Goal: Task Accomplishment & Management: Manage account settings

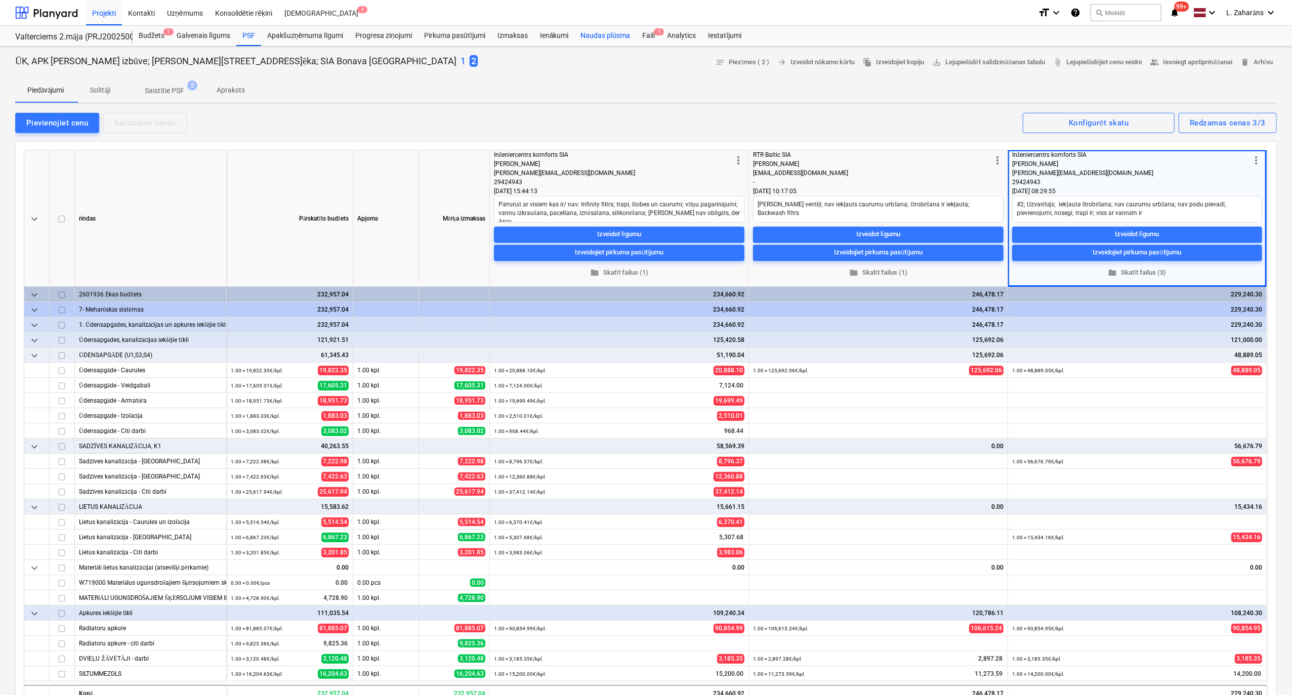
type textarea "x"
drag, startPoint x: 652, startPoint y: 30, endPoint x: 656, endPoint y: 33, distance: 5.2
click at [652, 30] on div "Faili 1" at bounding box center [648, 36] width 25 height 20
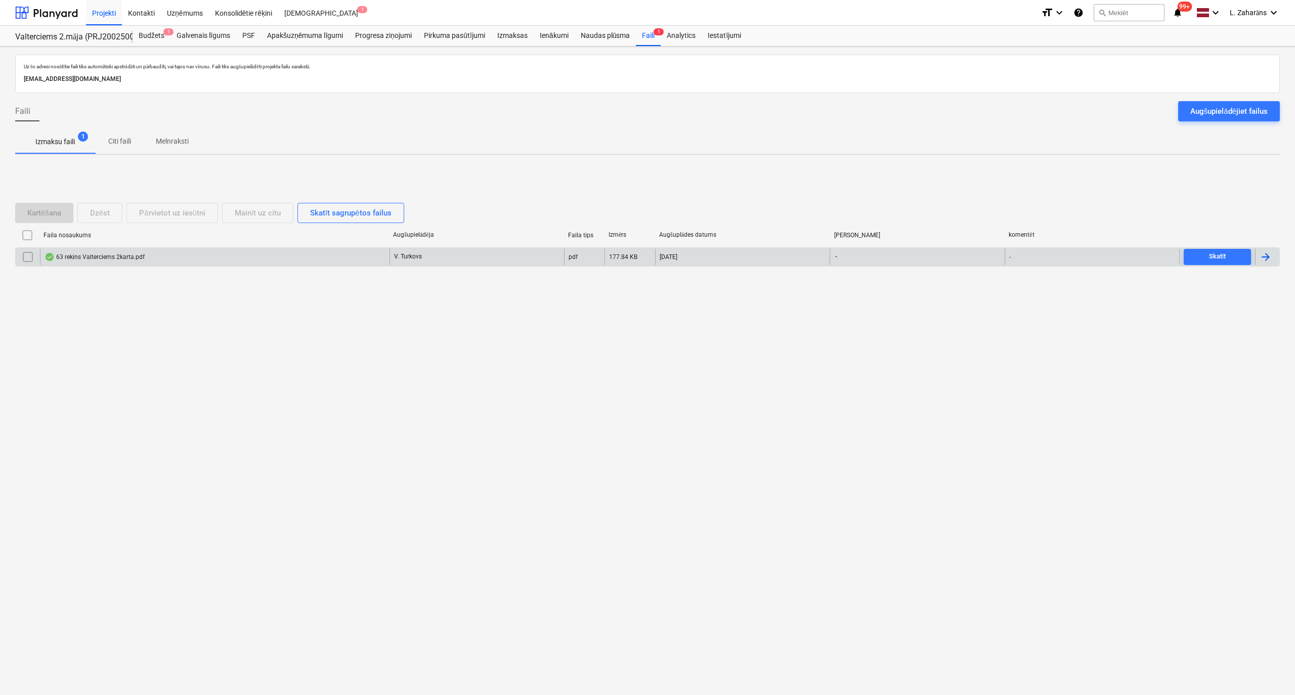
click at [215, 251] on div "63 rekins Valterciems 2karta.pdf" at bounding box center [215, 257] width 350 height 16
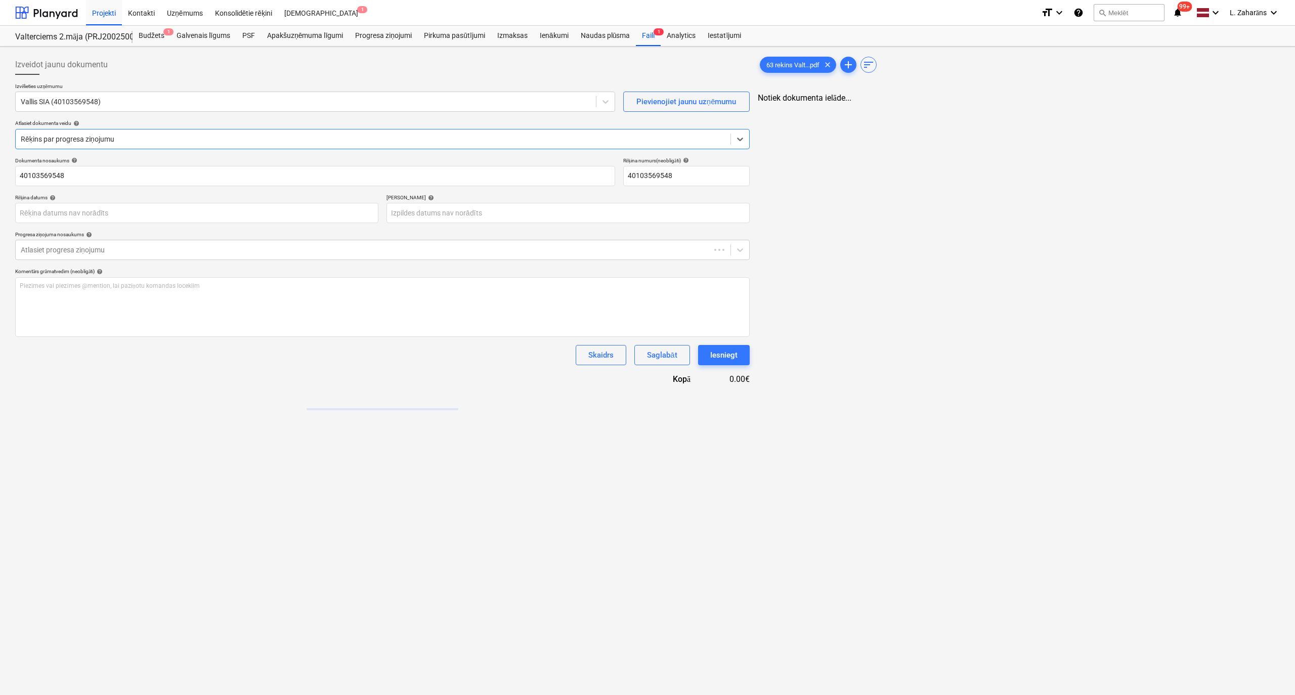
type input "40103569548"
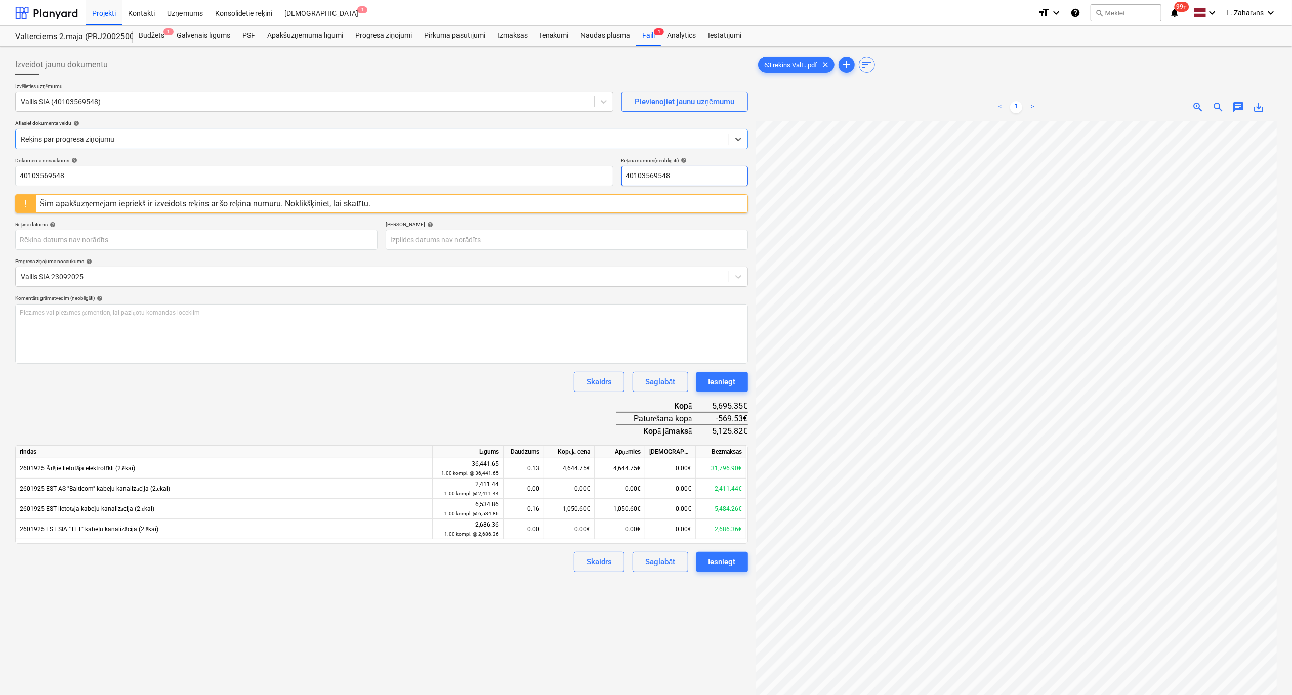
click at [658, 182] on input "40103569548" at bounding box center [684, 176] width 126 height 20
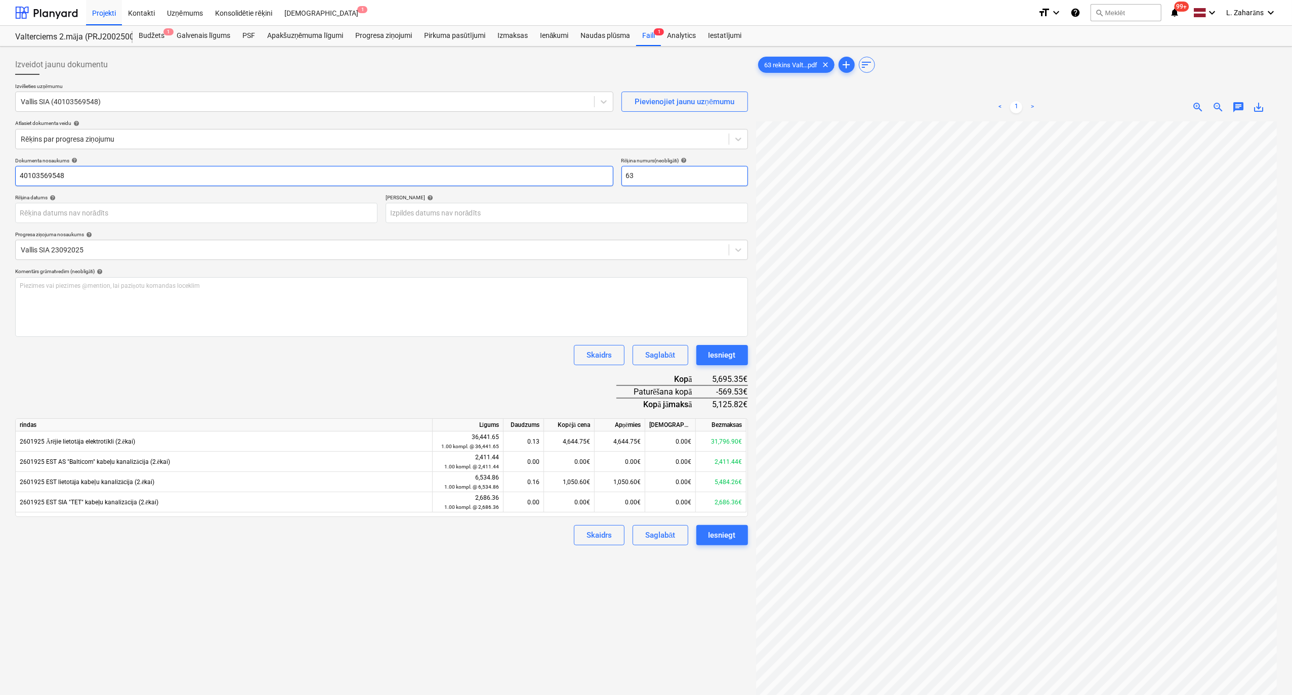
type input "63"
click at [545, 177] on input "40103569548" at bounding box center [314, 176] width 598 height 20
type input "63"
click at [709, 353] on div "Iesniegt" at bounding box center [721, 355] width 27 height 13
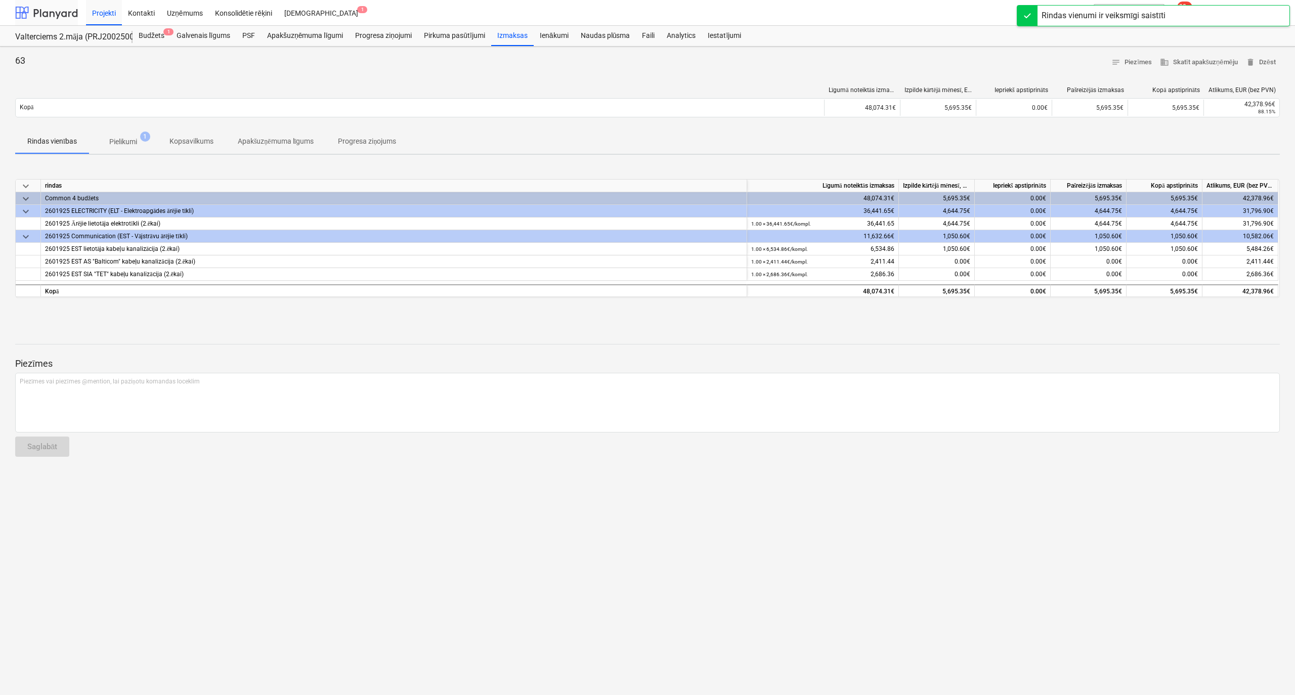
click at [56, 16] on div at bounding box center [46, 12] width 63 height 25
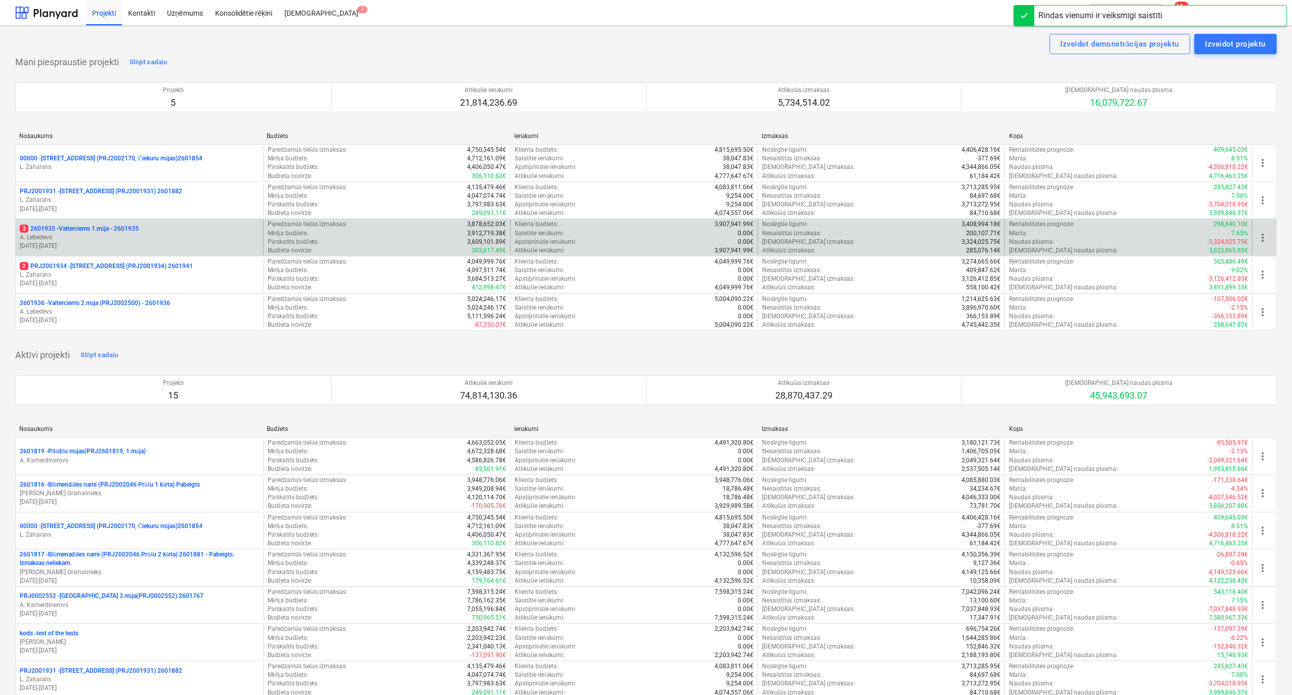
click at [86, 222] on div "3 2601935 - Valterciems 1.māja - 2601935 A. Lebedevs [DATE] - [DATE]" at bounding box center [139, 237] width 247 height 35
click at [84, 227] on p "3 2601935 - Valterciems 1.māja - 2601935" at bounding box center [79, 229] width 119 height 9
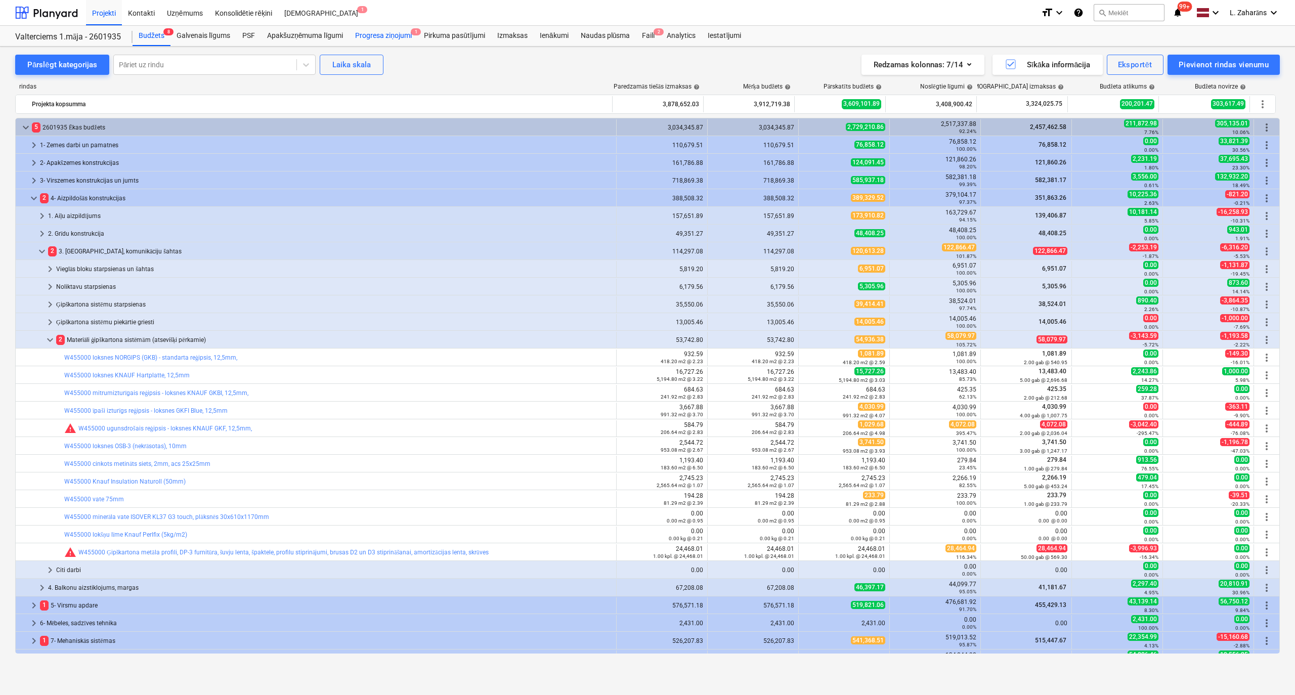
click at [396, 33] on div "Progresa ziņojumi 1" at bounding box center [383, 36] width 69 height 20
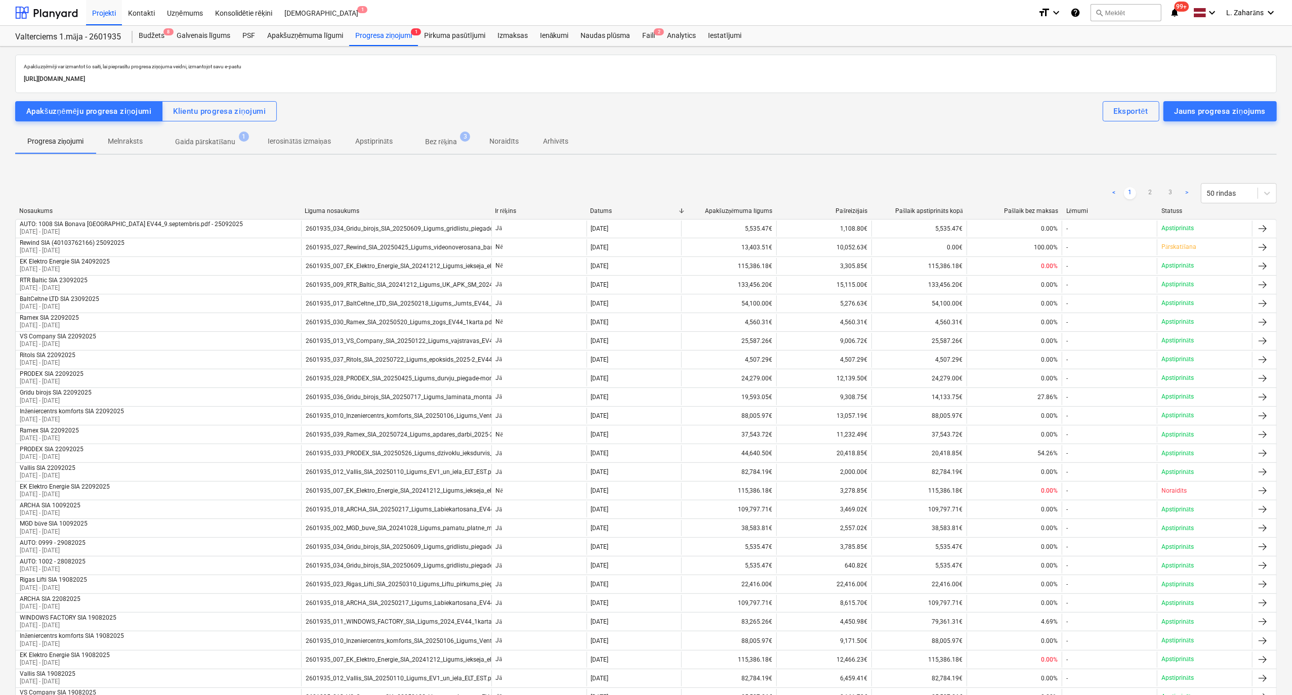
click at [220, 138] on p "Gaida pārskatīšanu" at bounding box center [205, 142] width 61 height 11
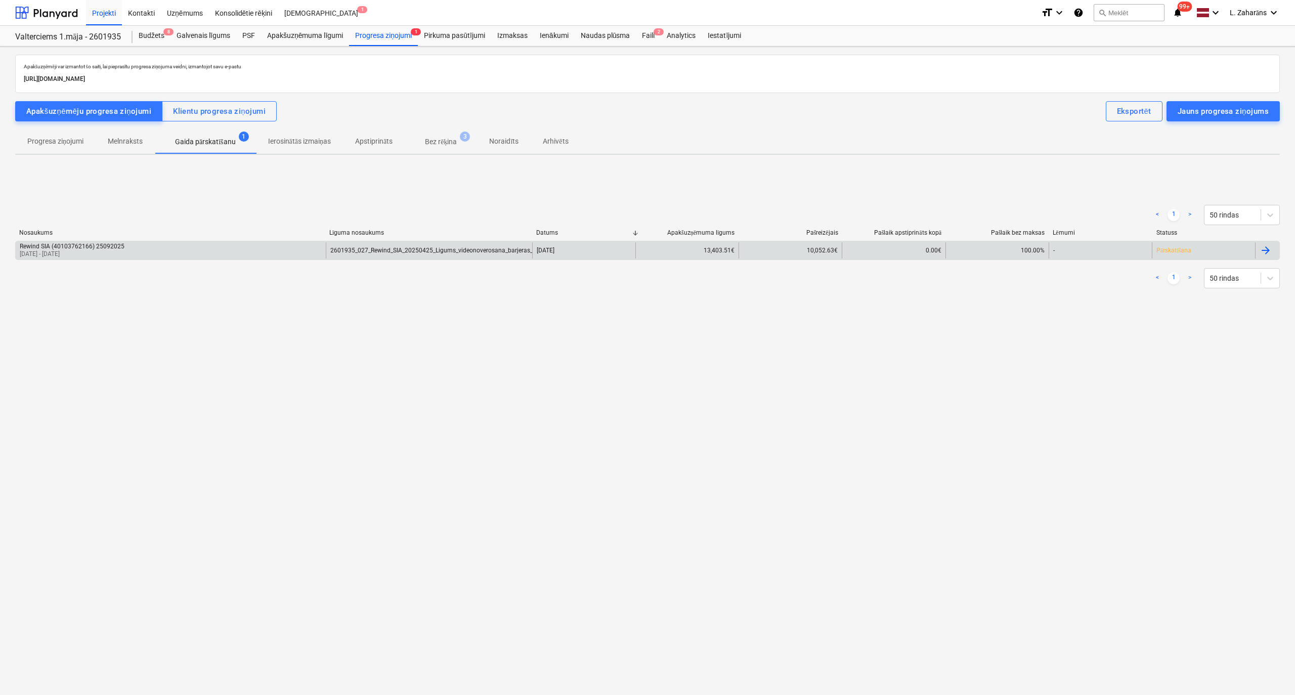
click at [175, 251] on div "Rewind SIA (40103762166) 25092025 [DATE] - [DATE]" at bounding box center [171, 250] width 310 height 16
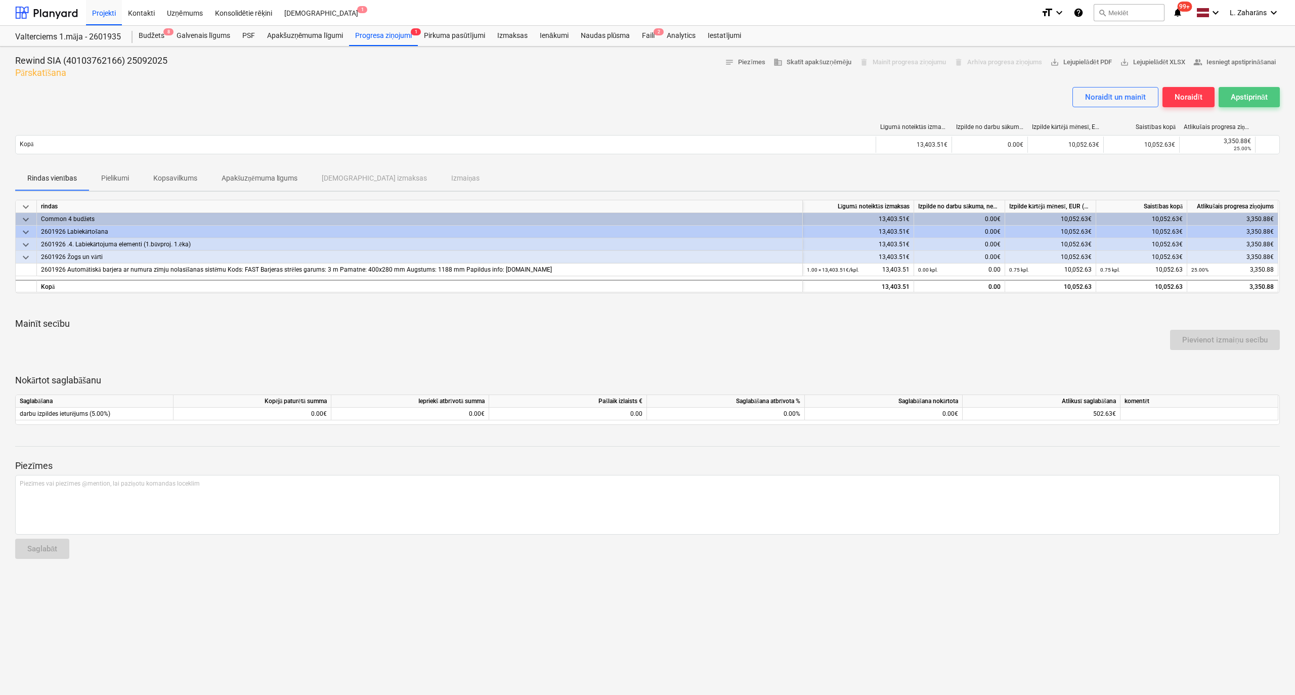
click at [1243, 102] on div "Apstiprināt" at bounding box center [1249, 97] width 37 height 13
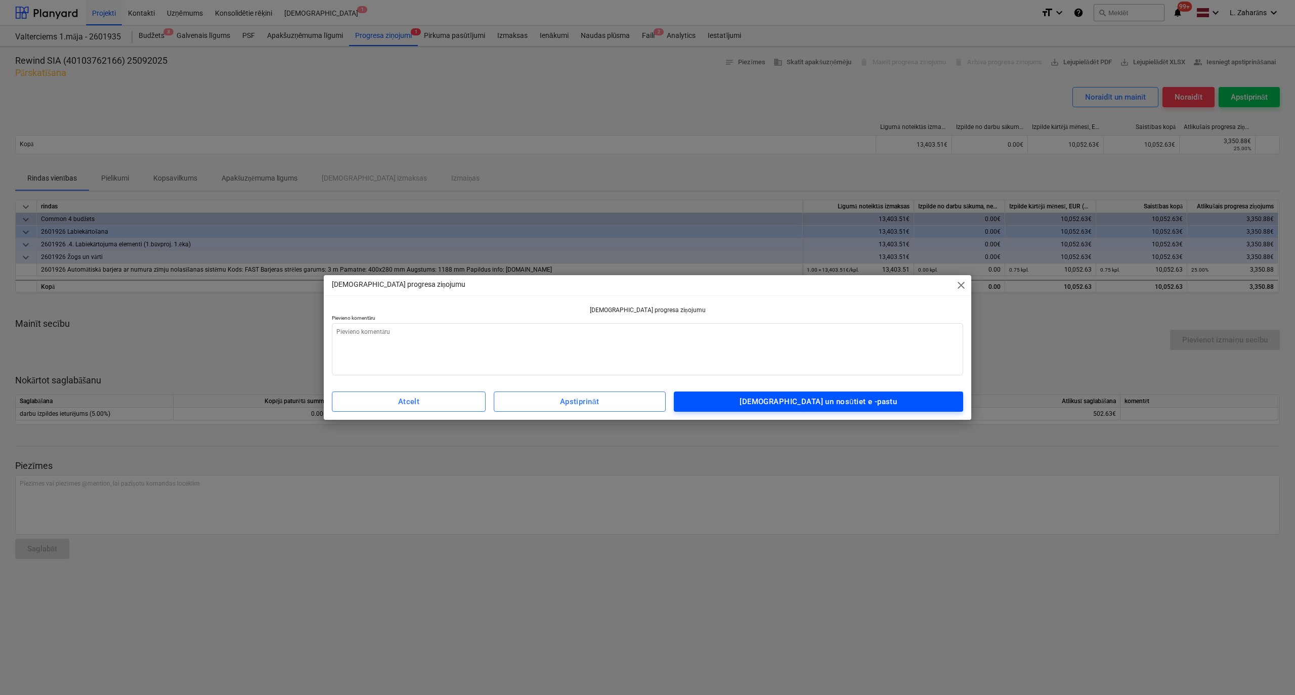
click at [877, 394] on button "[DEMOGRAPHIC_DATA] un nosūtiet e -pastu" at bounding box center [819, 402] width 290 height 20
type textarea "x"
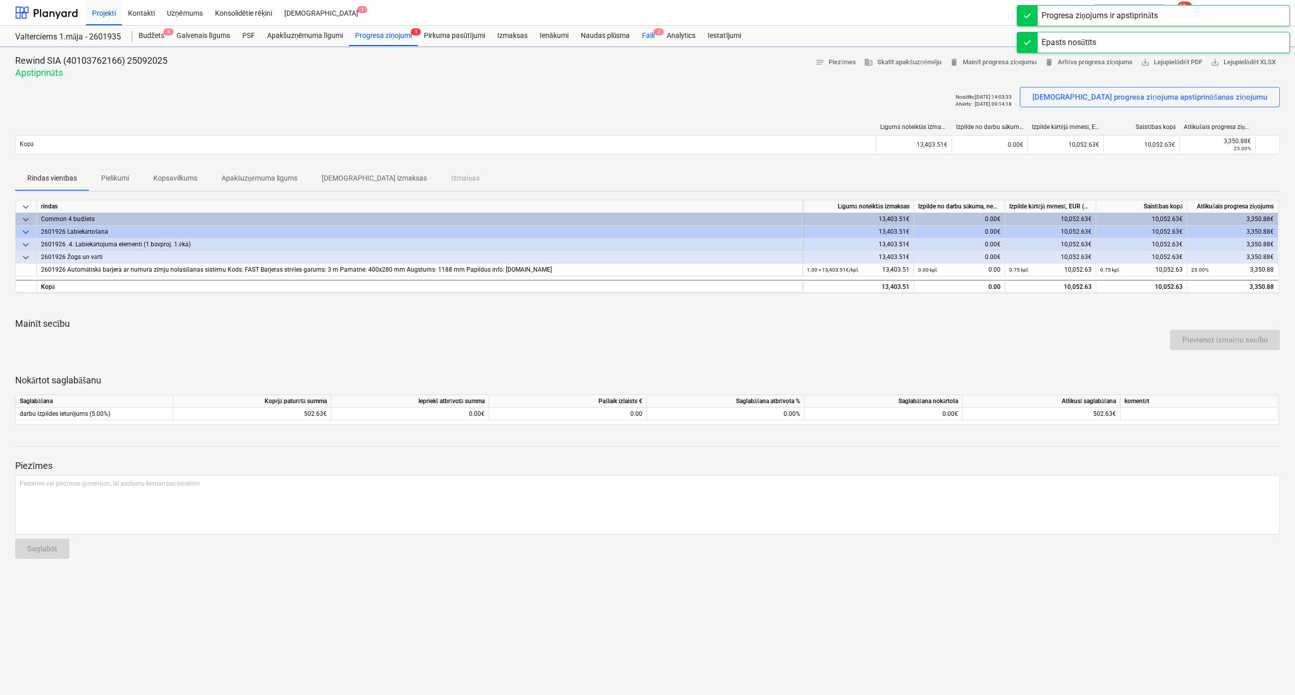
click at [646, 37] on div "Faili 2" at bounding box center [648, 36] width 25 height 20
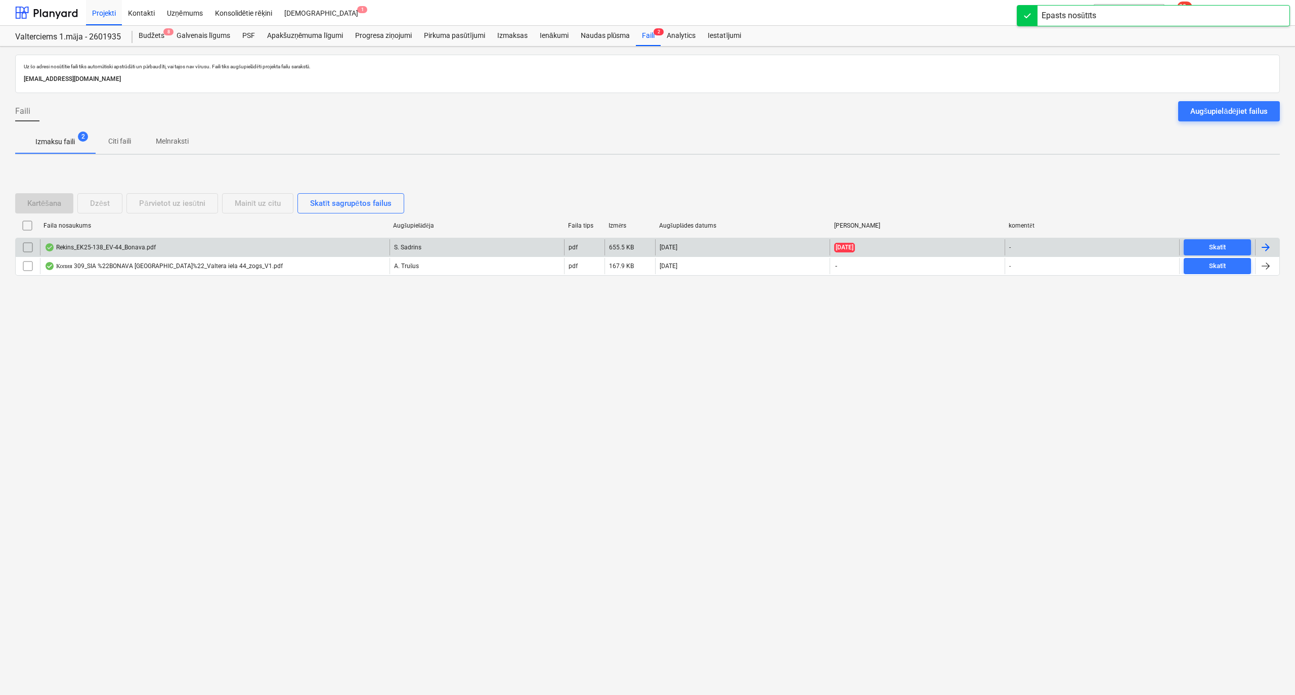
click at [332, 247] on div "Rekins_EK25-138_EV-44_Bonava.pdf" at bounding box center [215, 247] width 350 height 16
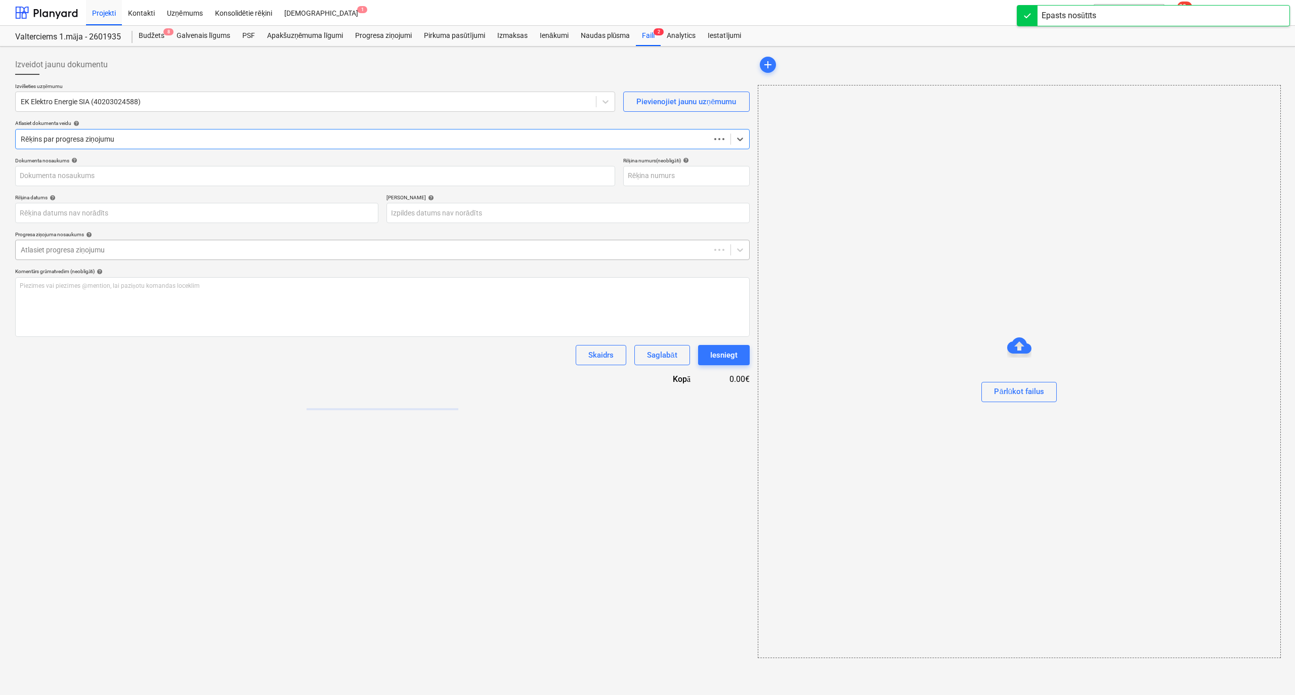
type input "EK25-138"
type input "[DATE]"
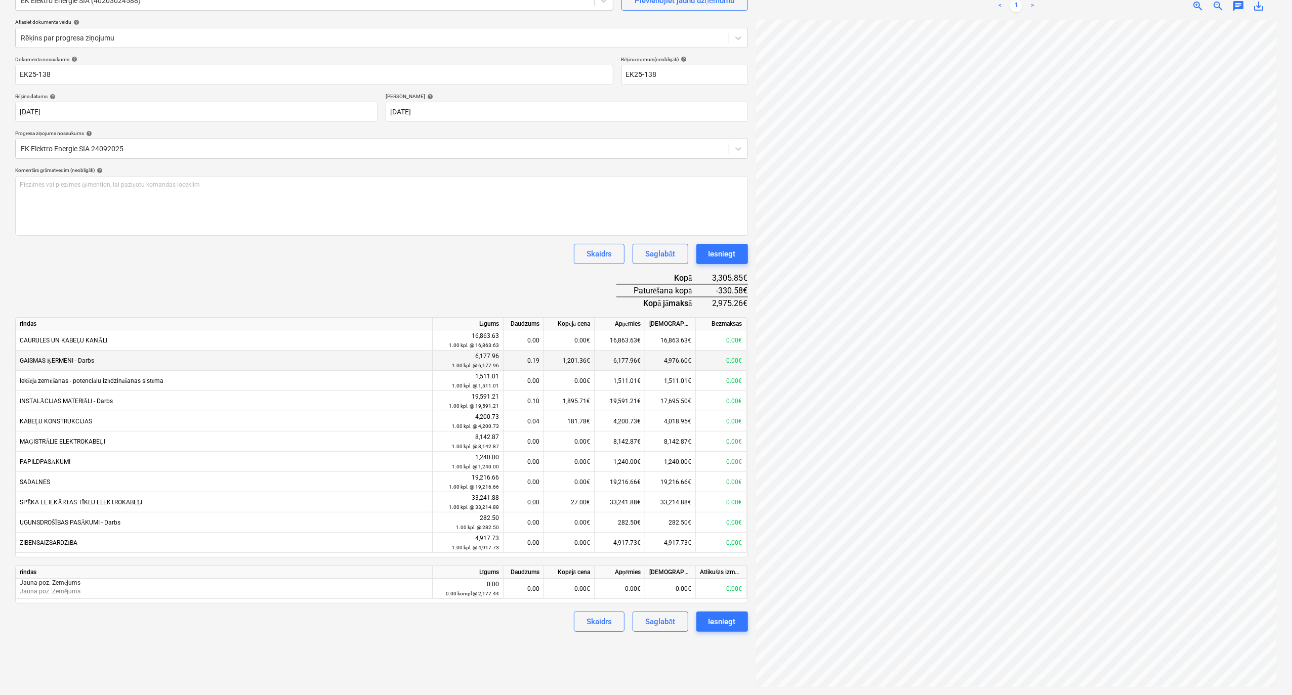
scroll to position [108, 259]
click at [743, 355] on div "Izveidot jaunu dokumentu Izvēlieties uzņēmumu EK Elektro Energie SIA (402030245…" at bounding box center [645, 320] width 1269 height 742
click at [716, 253] on div "Iesniegt" at bounding box center [721, 253] width 27 height 13
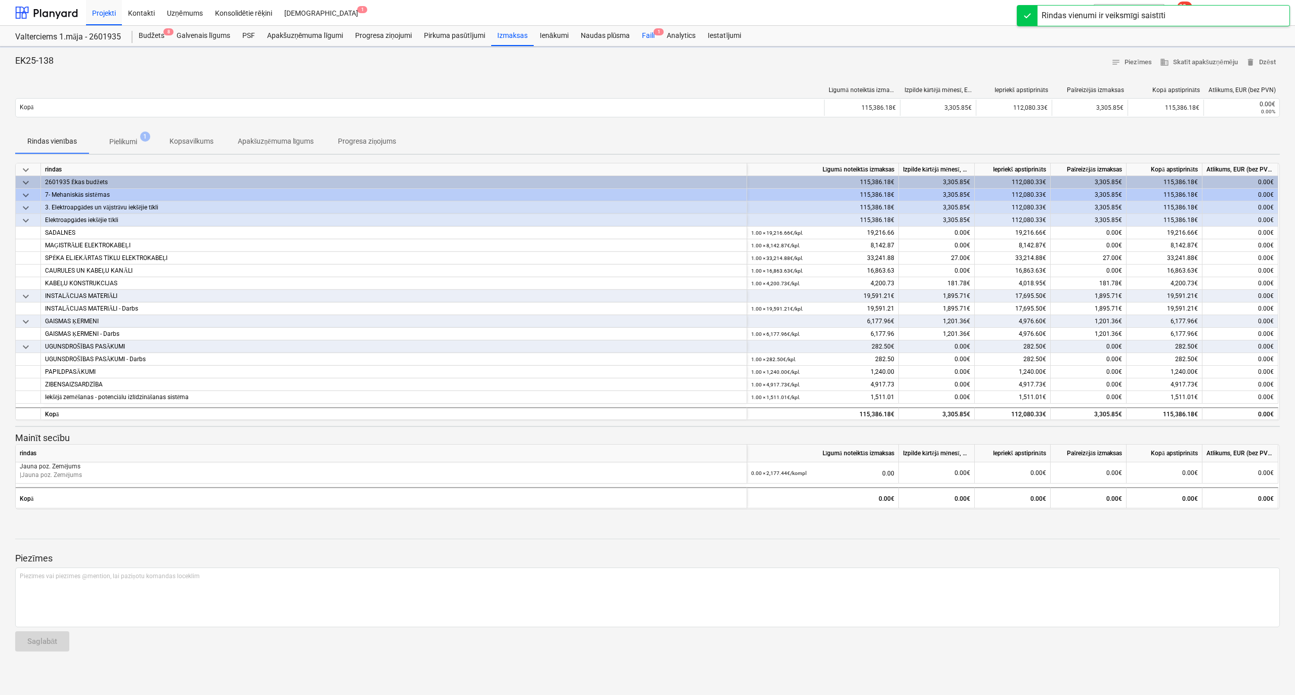
click at [652, 35] on div "Faili 1" at bounding box center [648, 36] width 25 height 20
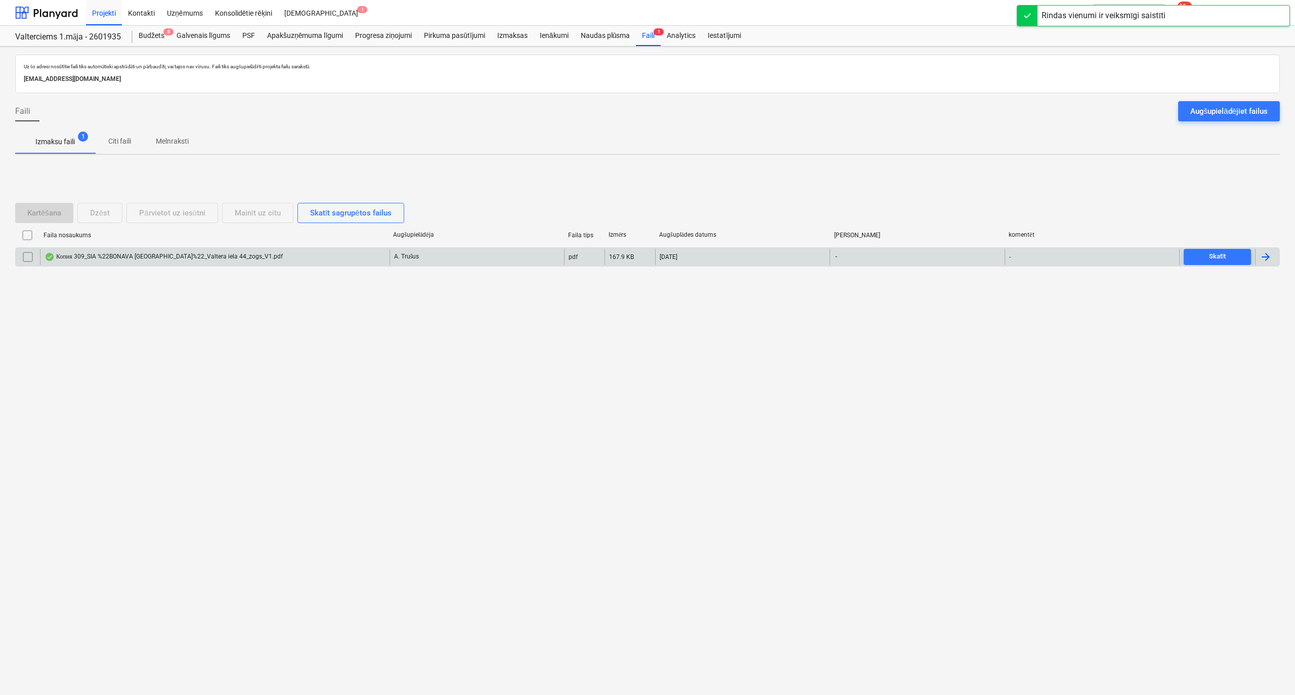
click at [88, 258] on div "Копия 309_SIA %22BONAVA [GEOGRAPHIC_DATA]%22_Valtera iela 44_zogs_V1.pdf" at bounding box center [164, 257] width 238 height 8
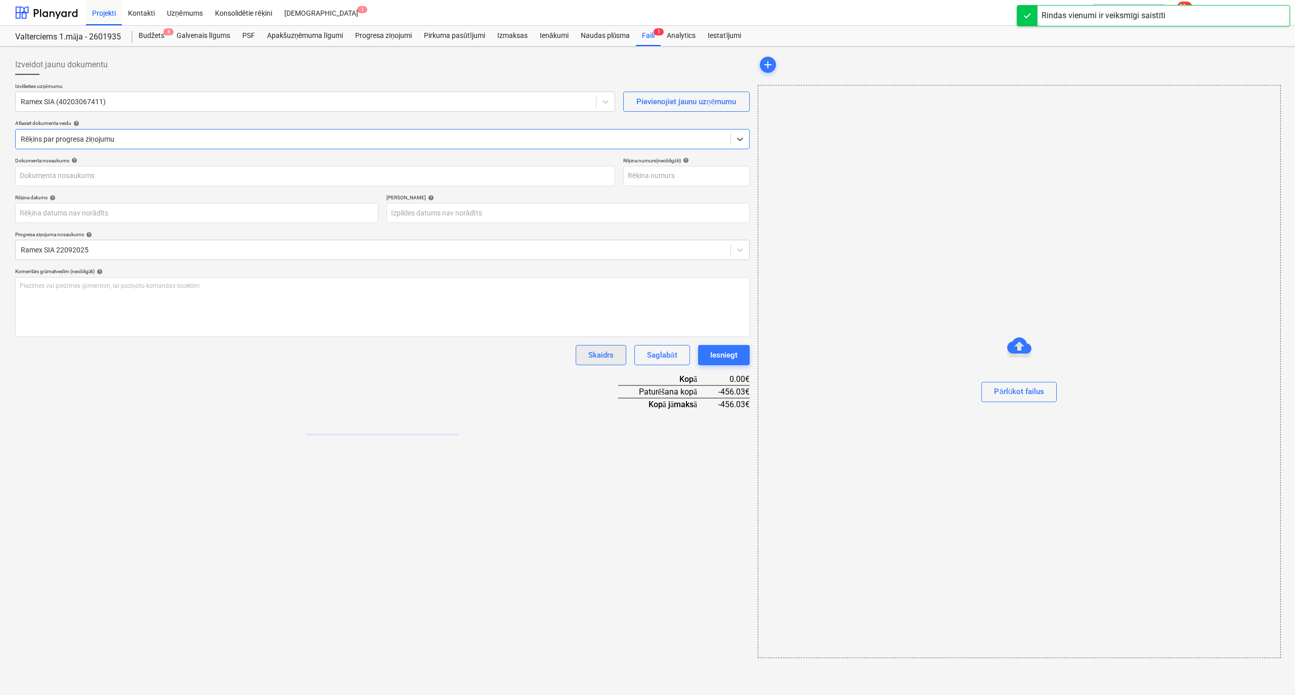
type input "309"
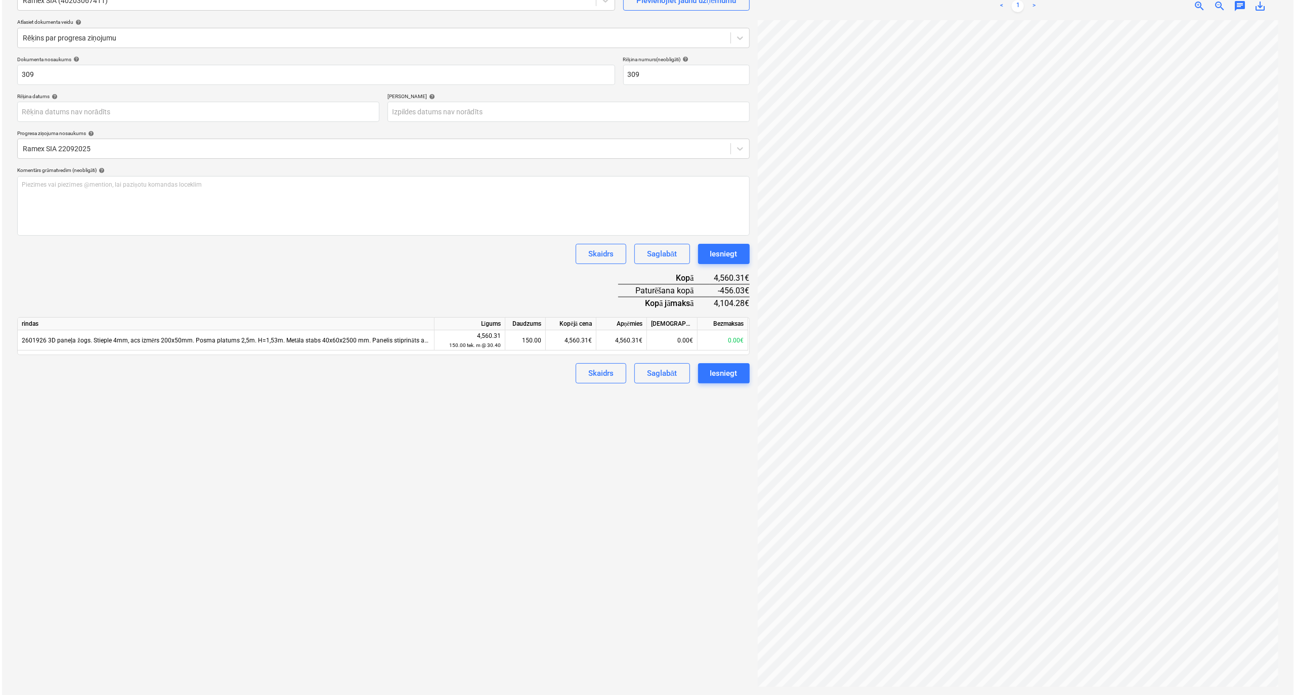
scroll to position [163, 237]
click at [702, 257] on button "Iesniegt" at bounding box center [722, 254] width 52 height 20
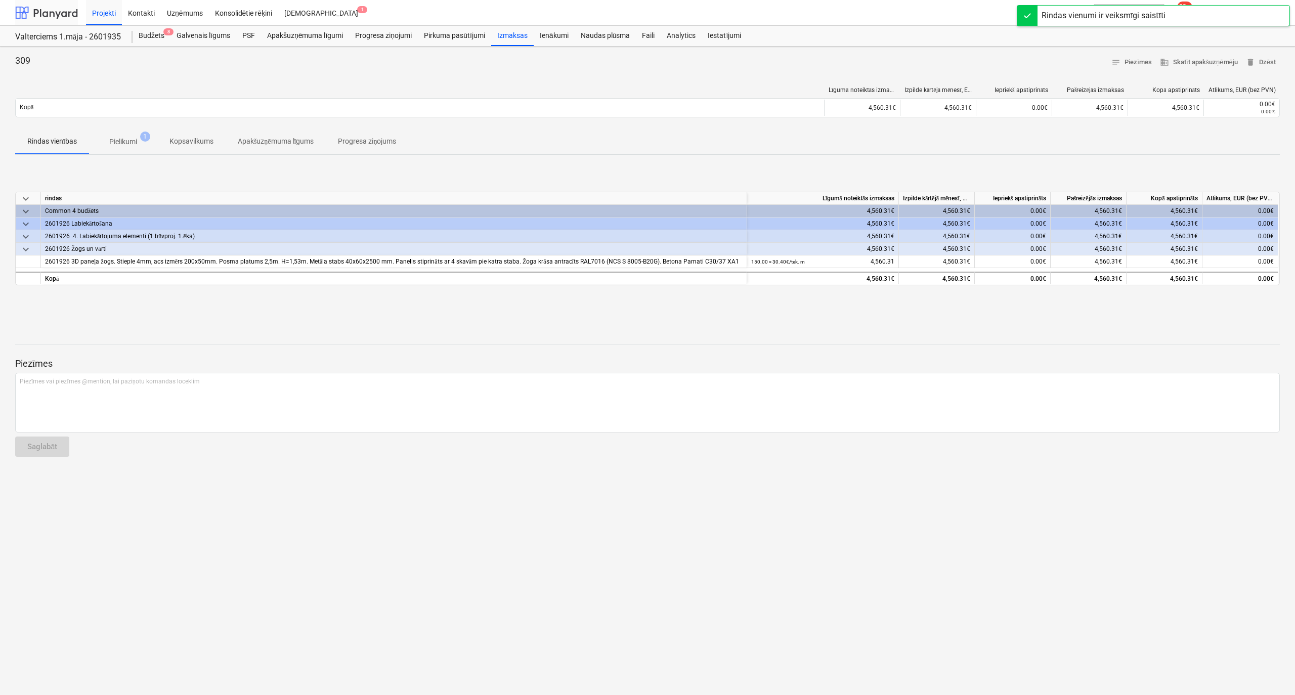
click at [53, 19] on div at bounding box center [46, 12] width 63 height 25
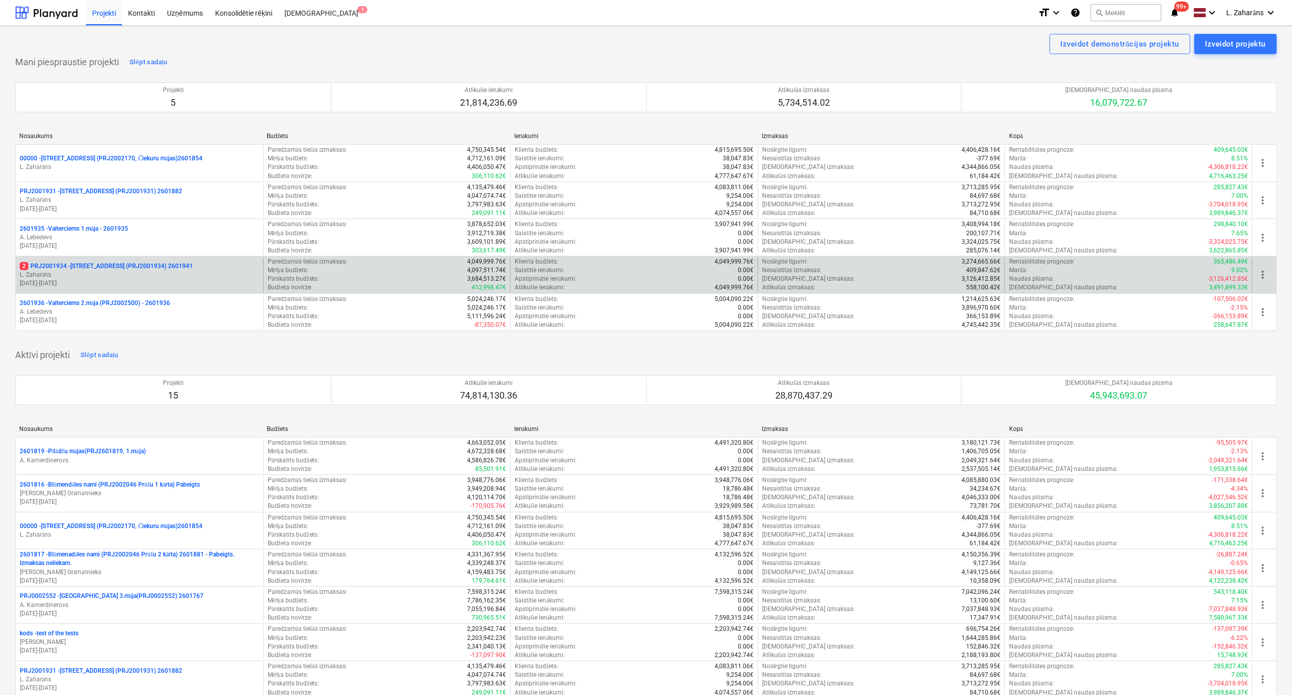
click at [98, 268] on p "2 PRJ2001934 - [STREET_ADDRESS] (PRJ2001934) 2601941" at bounding box center [106, 266] width 173 height 9
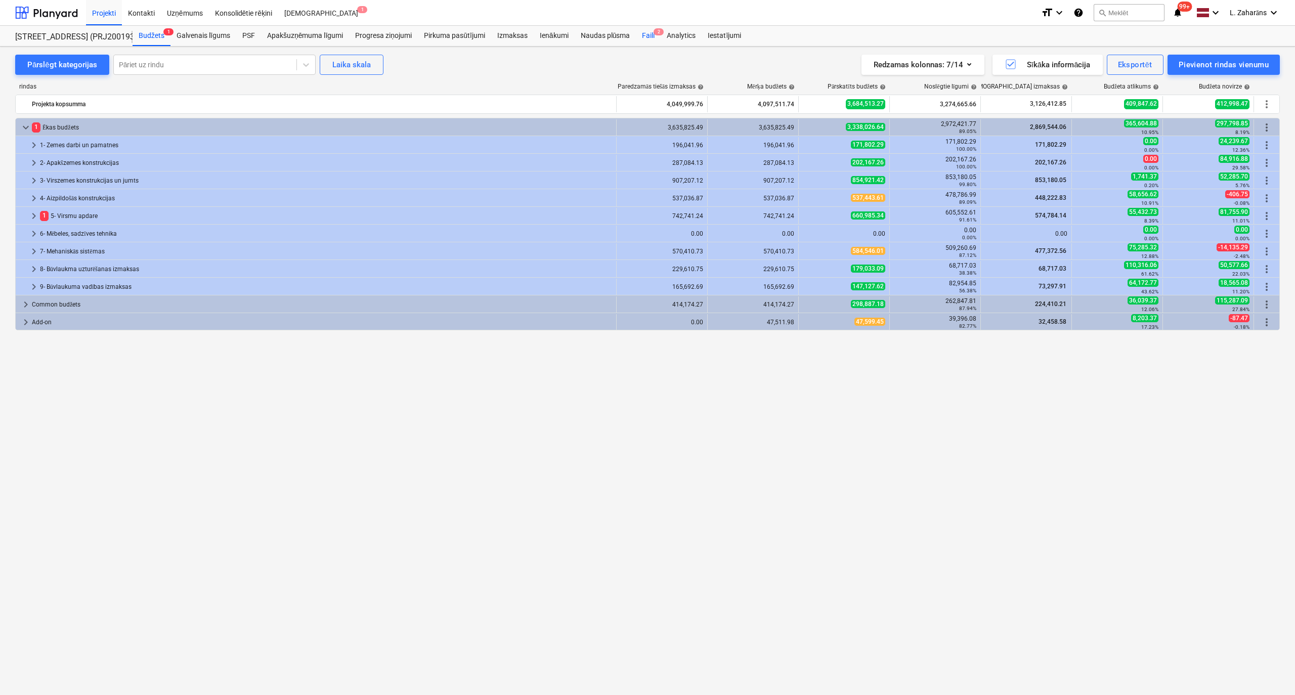
click at [647, 35] on div "Faili 2" at bounding box center [648, 36] width 25 height 20
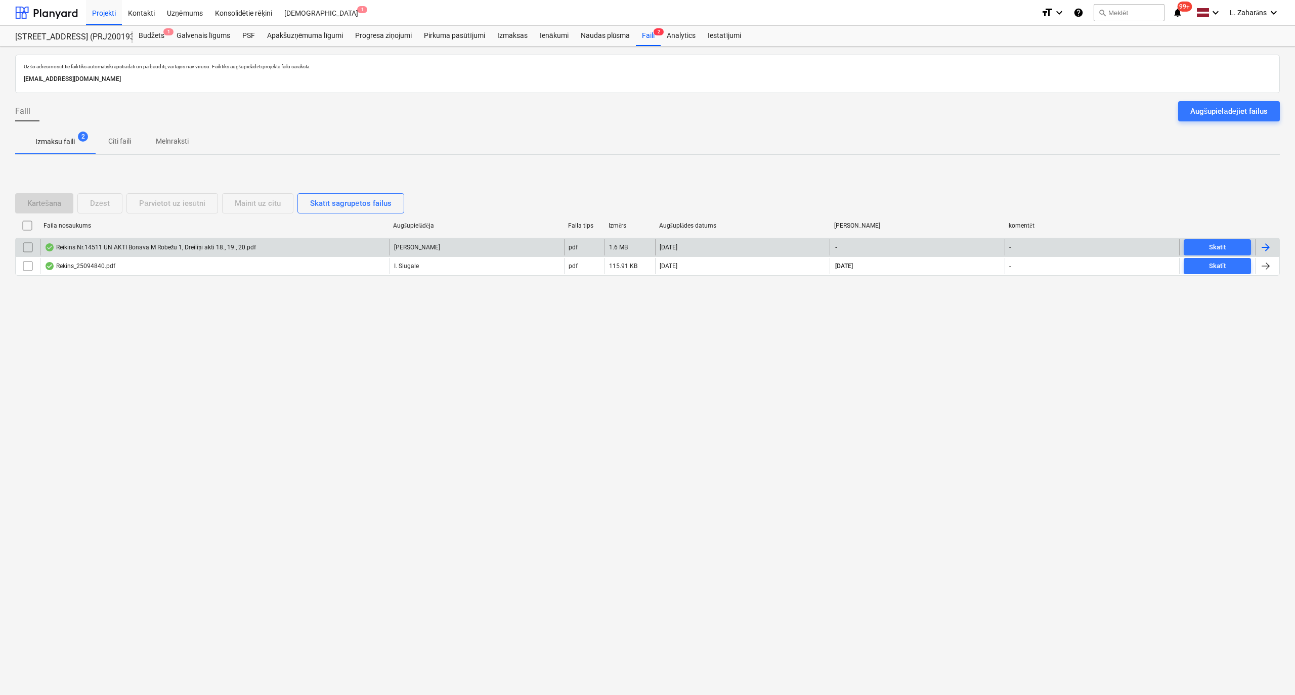
click at [225, 247] on div "Reikins Nr.14511 UN AKTI Bonava M Robežu 1, Dreiliņi akti 18., 19., 20.pdf" at bounding box center [150, 247] width 211 height 8
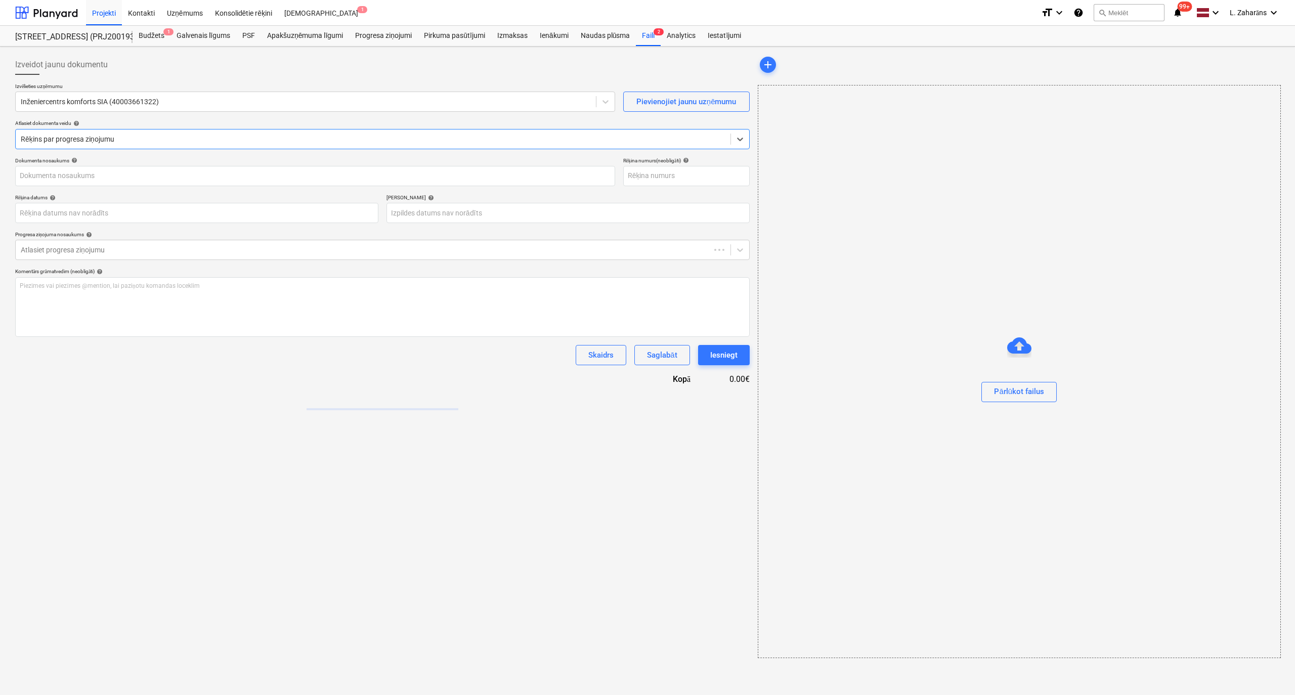
type input "Reikins Nr.14511 UN AKTI Bonava M Robežu 1, Dreiliņi akti 18., 19., 20.pdf"
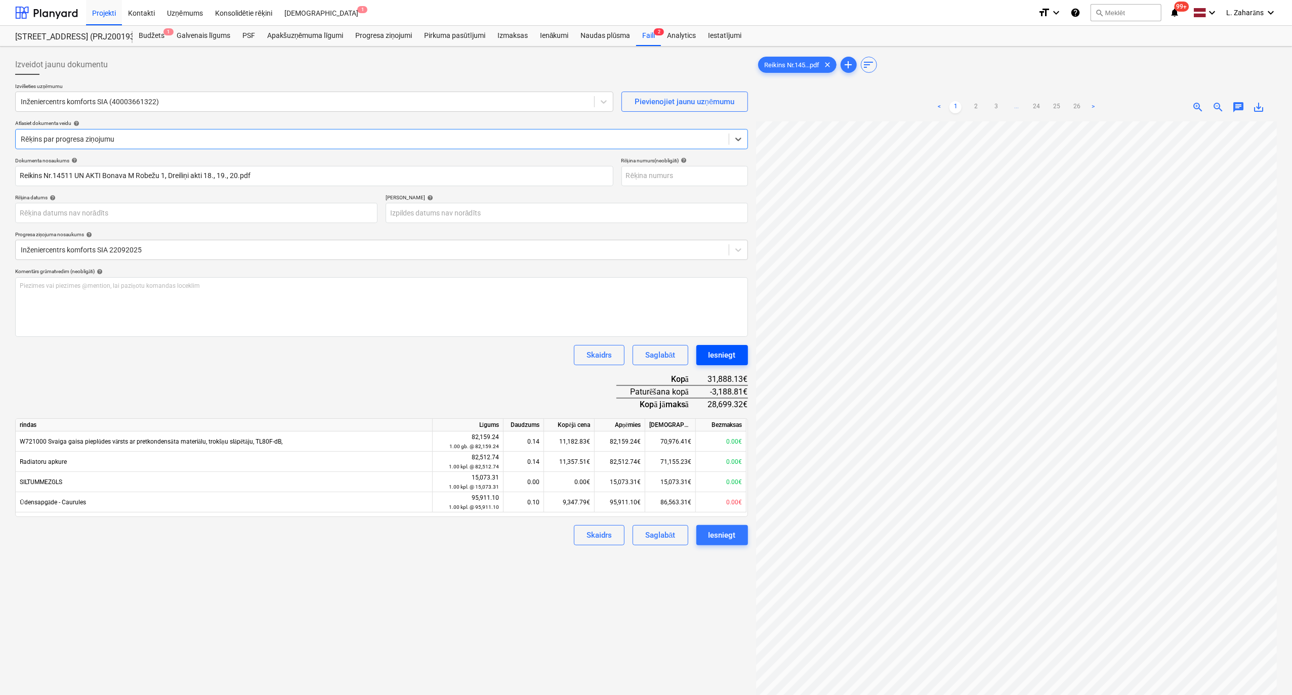
click at [723, 357] on div "Iesniegt" at bounding box center [721, 355] width 27 height 13
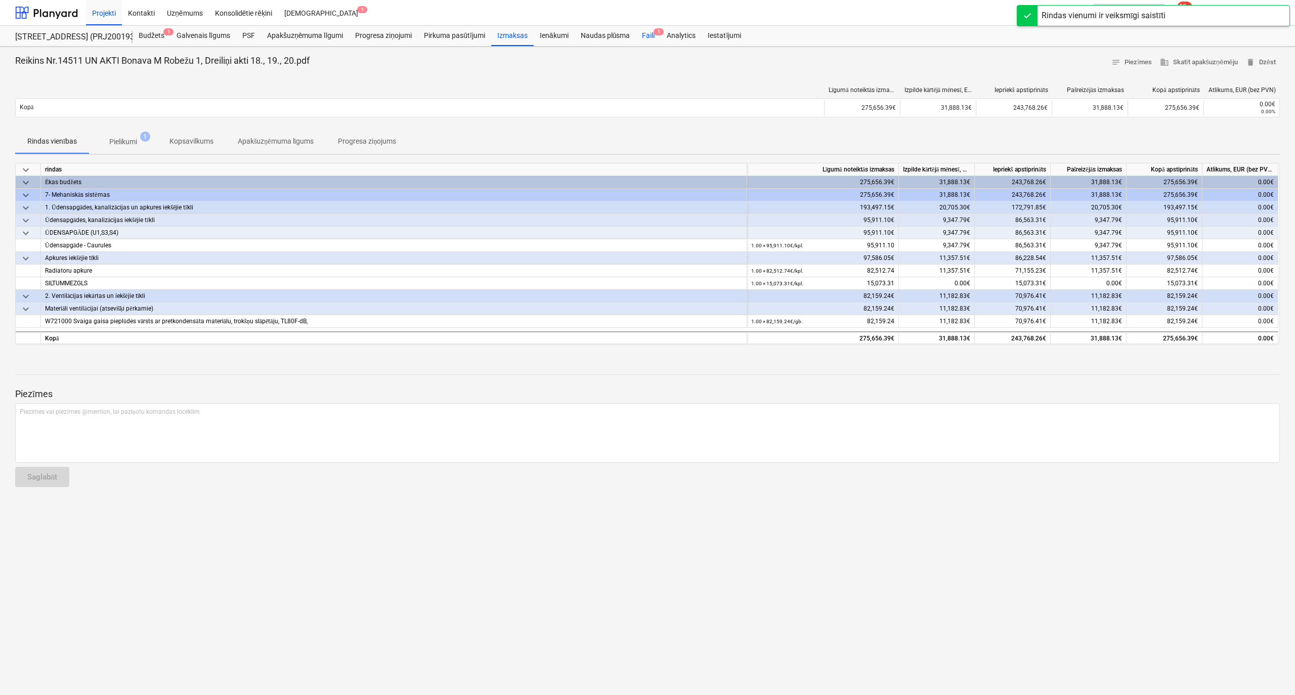
click at [642, 39] on div "Faili 1" at bounding box center [648, 36] width 25 height 20
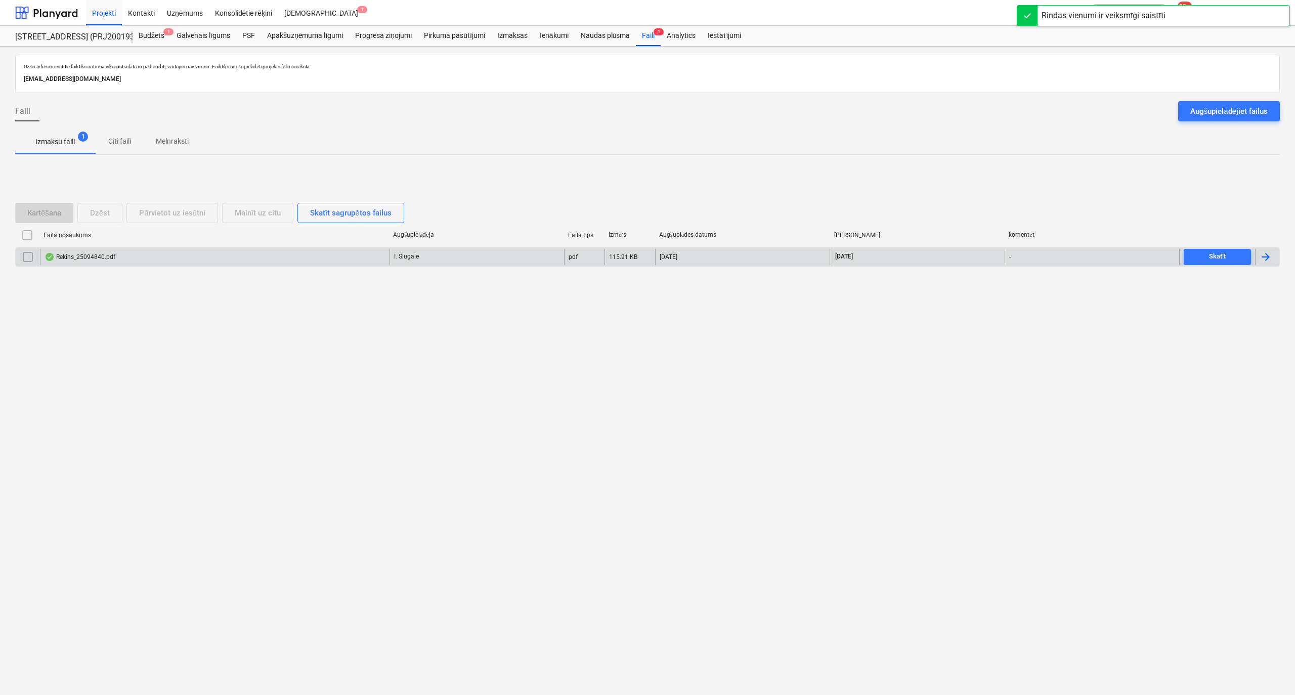
click at [286, 253] on div "Rekins_25094840.pdf" at bounding box center [215, 257] width 350 height 16
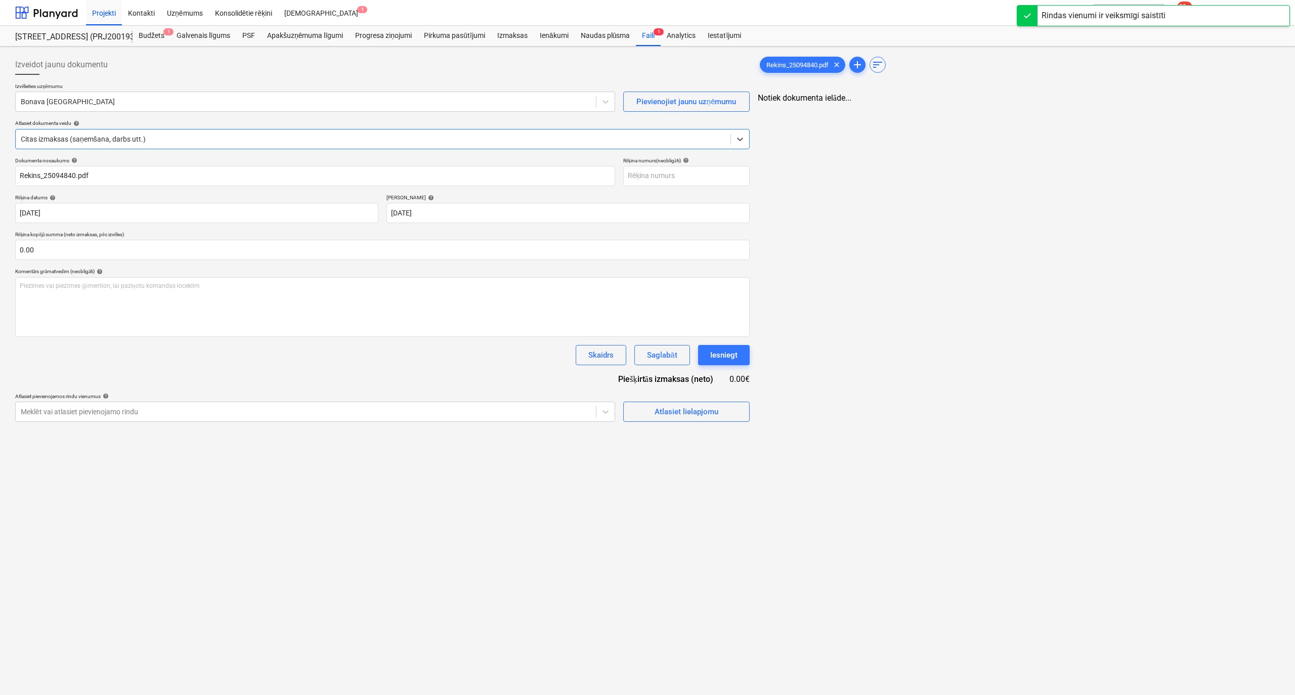
type input "Rekins_25094840.pdf"
type input "[DATE]"
click at [645, 34] on div "Faili 1" at bounding box center [648, 36] width 25 height 20
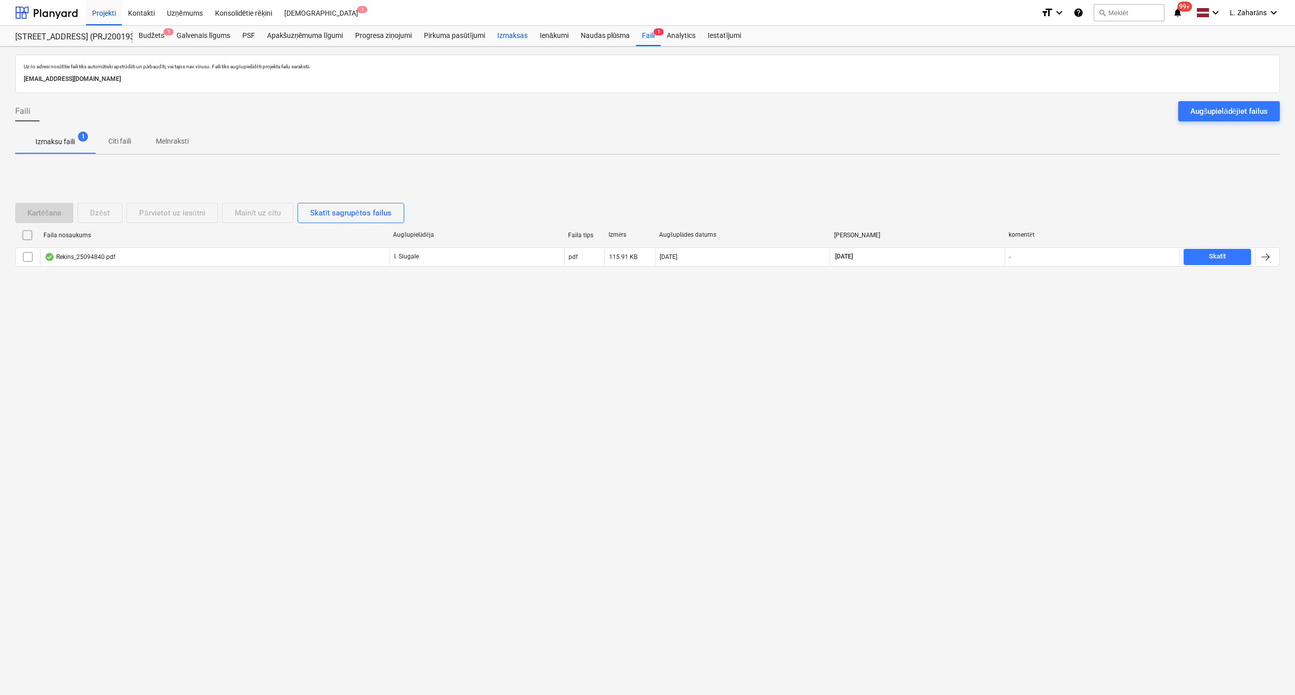
click at [508, 36] on div "Izmaksas" at bounding box center [512, 36] width 42 height 20
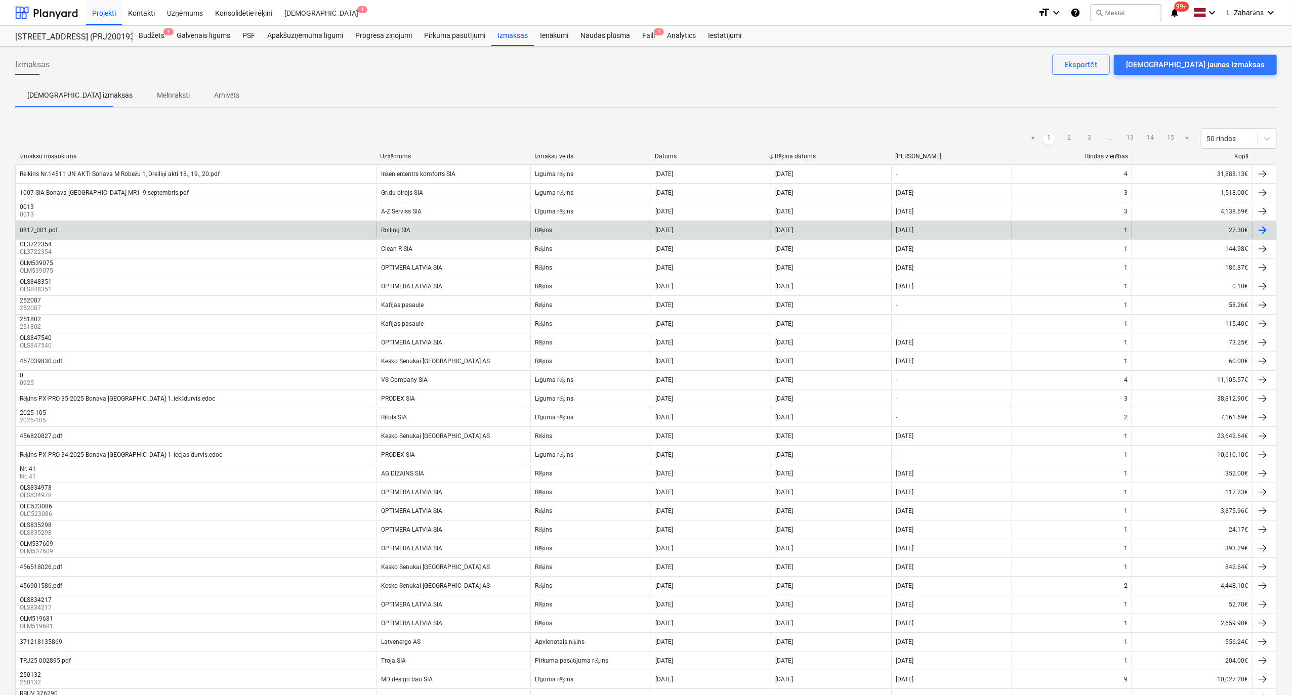
click at [464, 237] on div "Rolling SIA" at bounding box center [453, 230] width 154 height 16
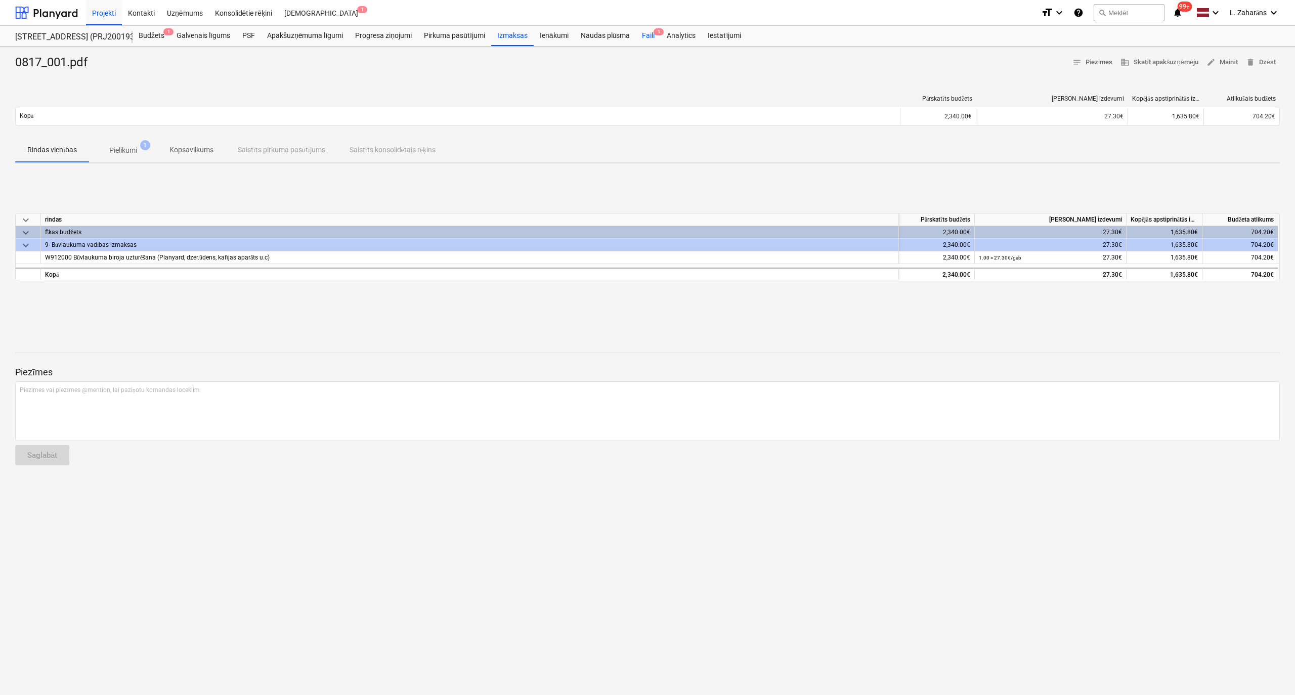
click at [645, 35] on div "Faili 1" at bounding box center [648, 36] width 25 height 20
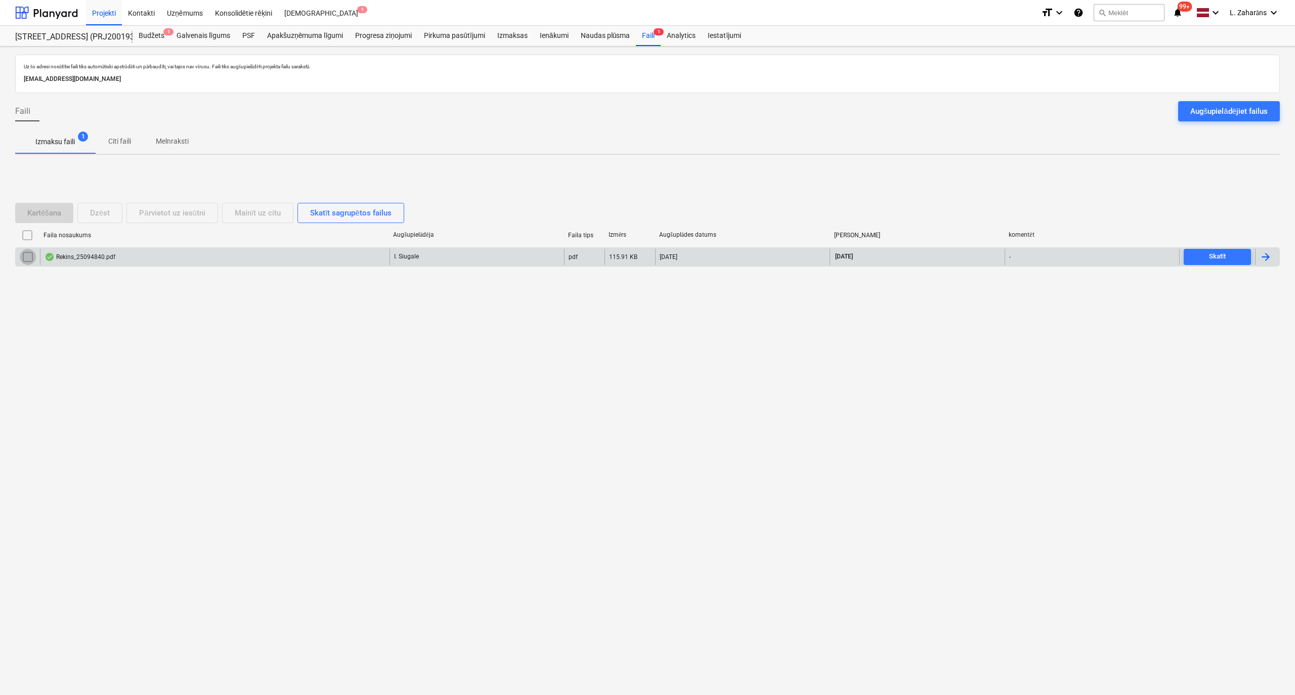
click at [29, 255] on input "checkbox" at bounding box center [28, 257] width 16 height 16
click at [100, 210] on div "Dzēst" at bounding box center [100, 212] width 20 height 13
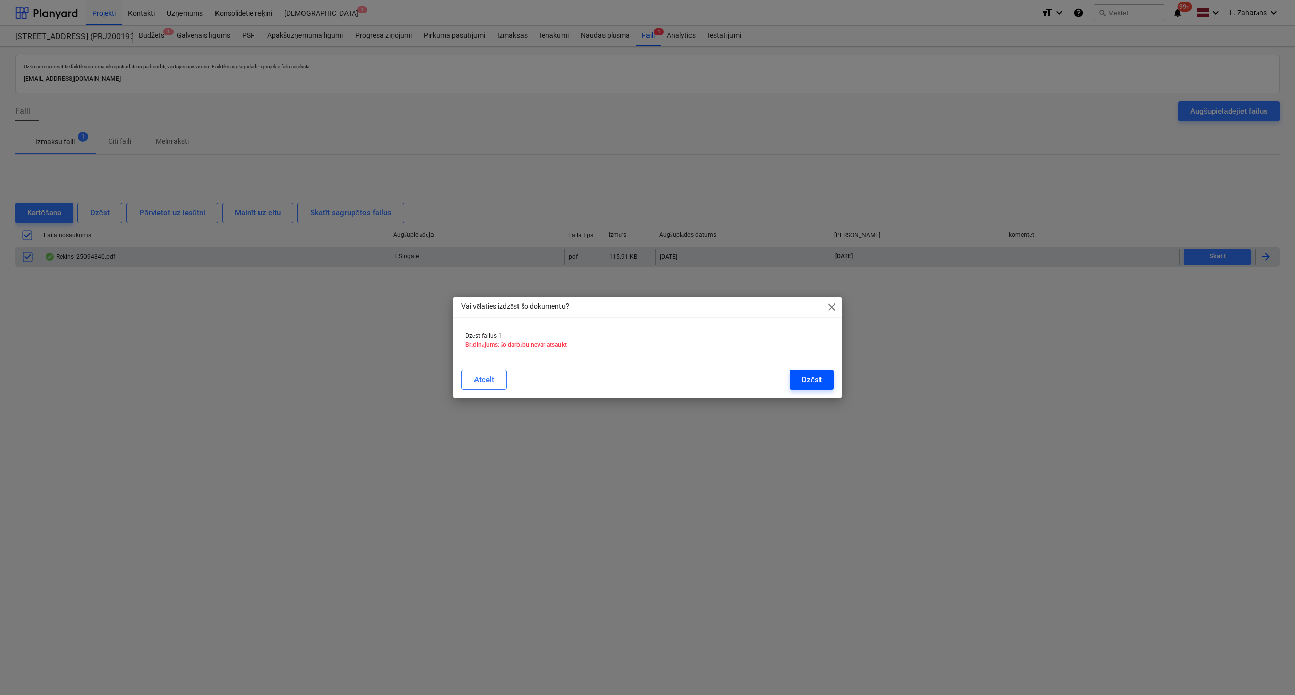
click at [808, 380] on div "Dzēst" at bounding box center [812, 379] width 20 height 13
